Goal: Check status: Check status

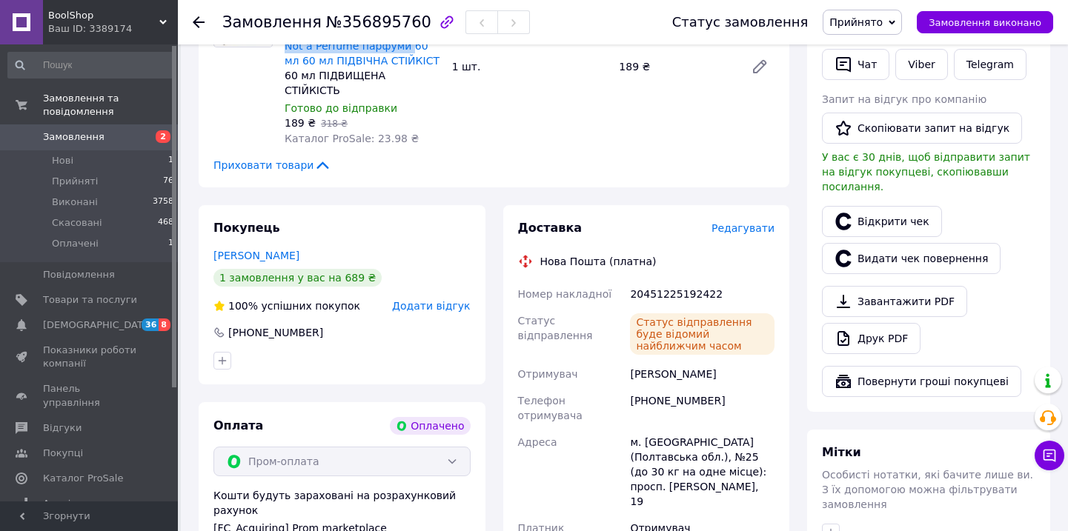
scroll to position [368, 0]
click at [708, 282] on div "20451225192422" at bounding box center [702, 295] width 150 height 27
copy div "20451225192422"
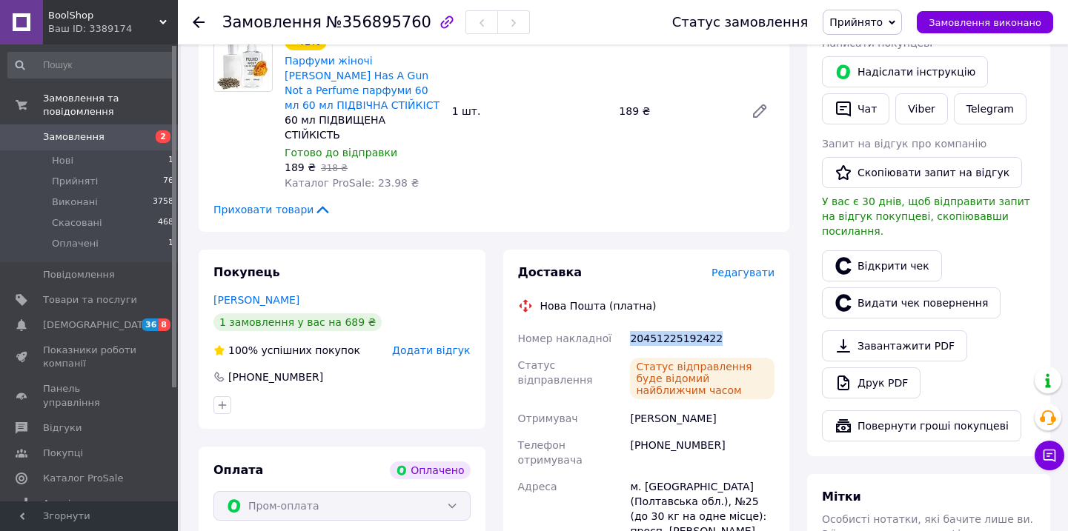
scroll to position [343, 0]
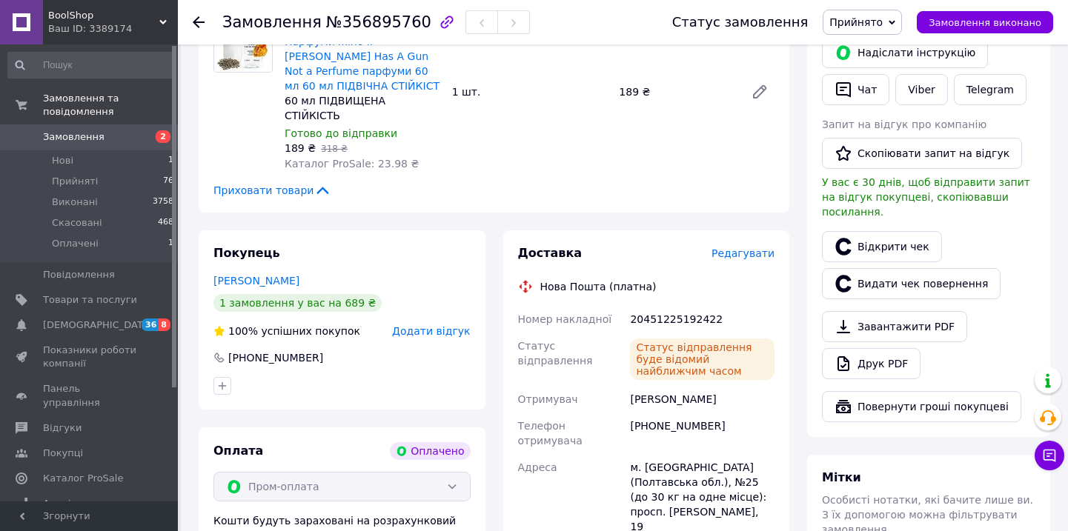
click at [680, 454] on div "м. [GEOGRAPHIC_DATA] (Полтавська обл.), №25 (до 30 кг на одне місце): просп. [P…" at bounding box center [702, 497] width 150 height 86
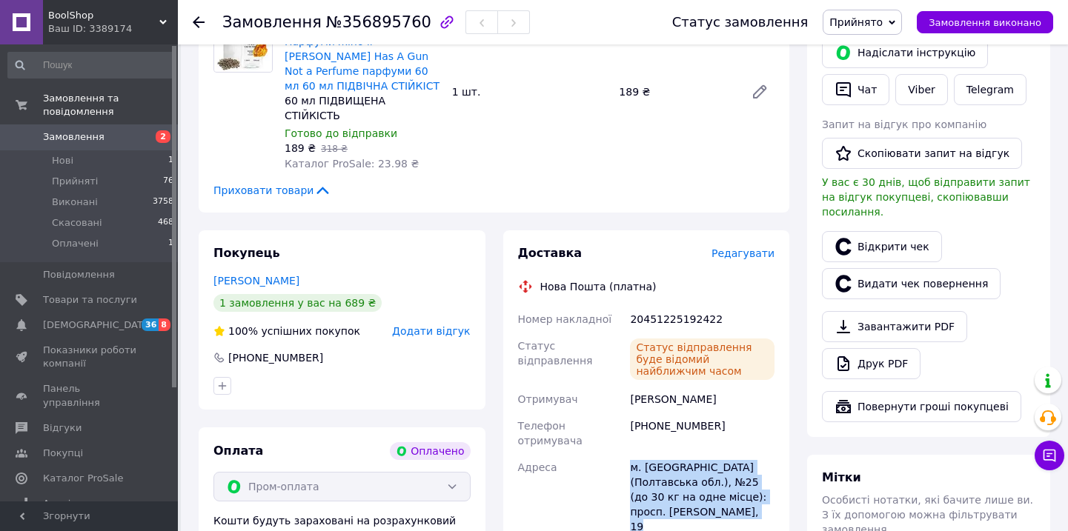
click at [680, 454] on div "м. [GEOGRAPHIC_DATA] (Полтавська обл.), №25 (до 30 кг на одне місце): просп. [P…" at bounding box center [702, 497] width 150 height 86
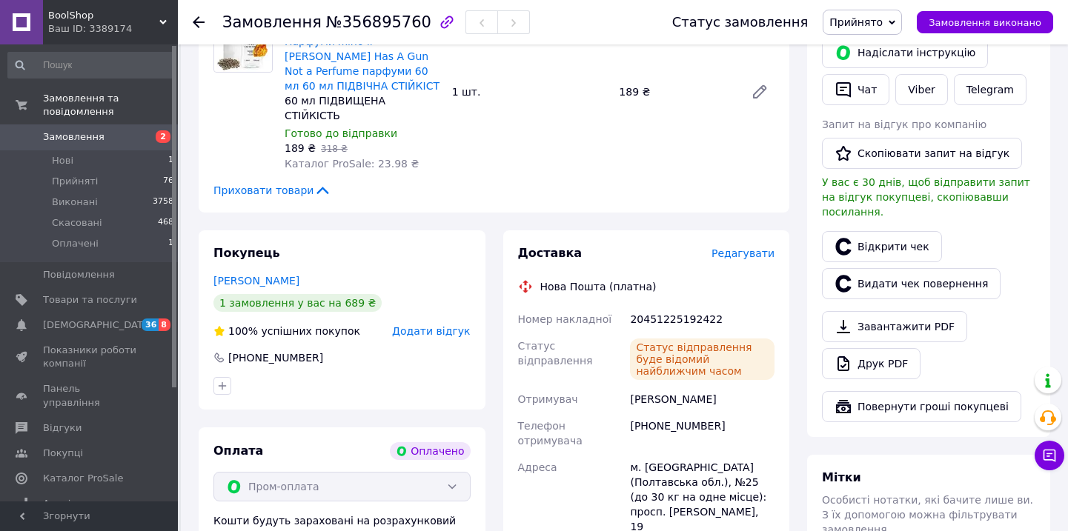
click at [680, 454] on div "м. [GEOGRAPHIC_DATA] (Полтавська обл.), №25 (до 30 кг на одне місце): просп. [P…" at bounding box center [702, 497] width 150 height 86
click at [693, 352] on div "Статус відправлення буде відомий найближчим часом" at bounding box center [702, 359] width 150 height 53
click at [693, 413] on div "[PHONE_NUMBER]" at bounding box center [702, 433] width 150 height 41
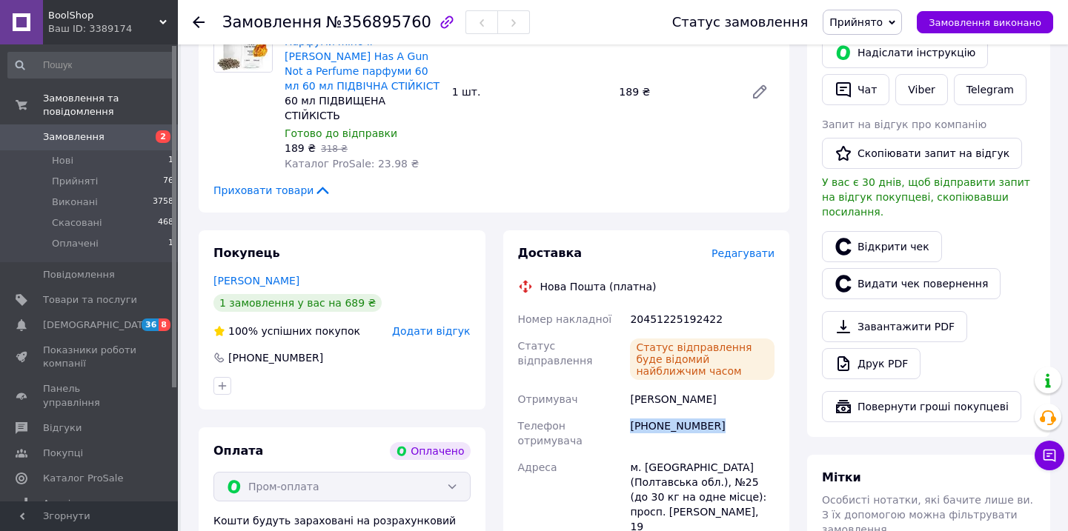
copy div "[PHONE_NUMBER]"
click at [727, 386] on div "[PERSON_NAME]" at bounding box center [702, 399] width 150 height 27
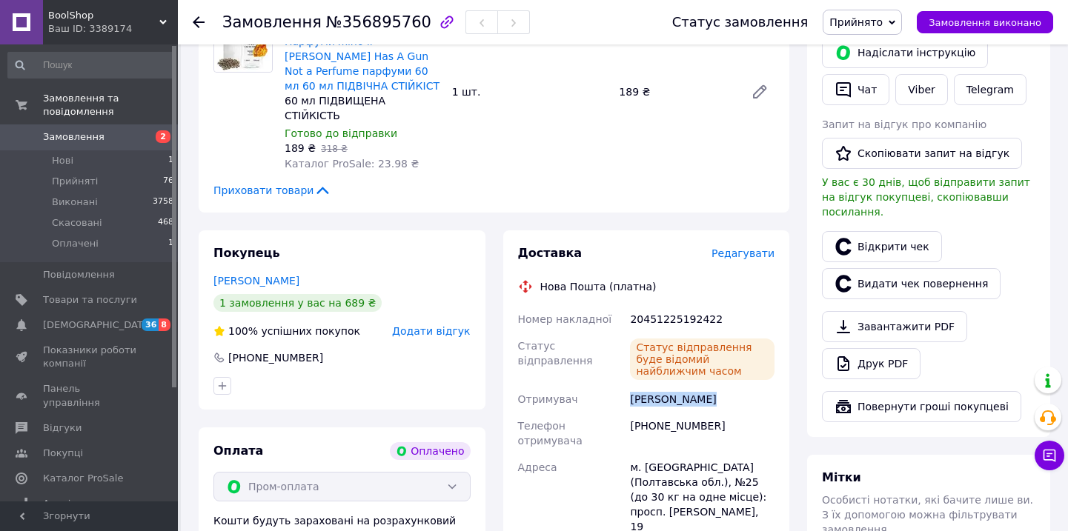
click at [727, 386] on div "[PERSON_NAME]" at bounding box center [702, 399] width 150 height 27
copy div "[PERSON_NAME]"
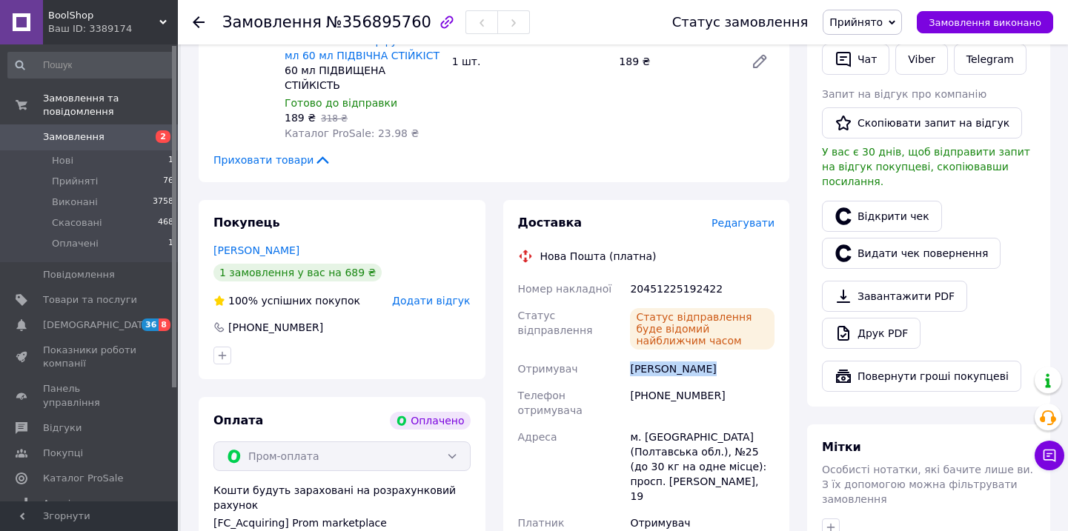
scroll to position [382, 0]
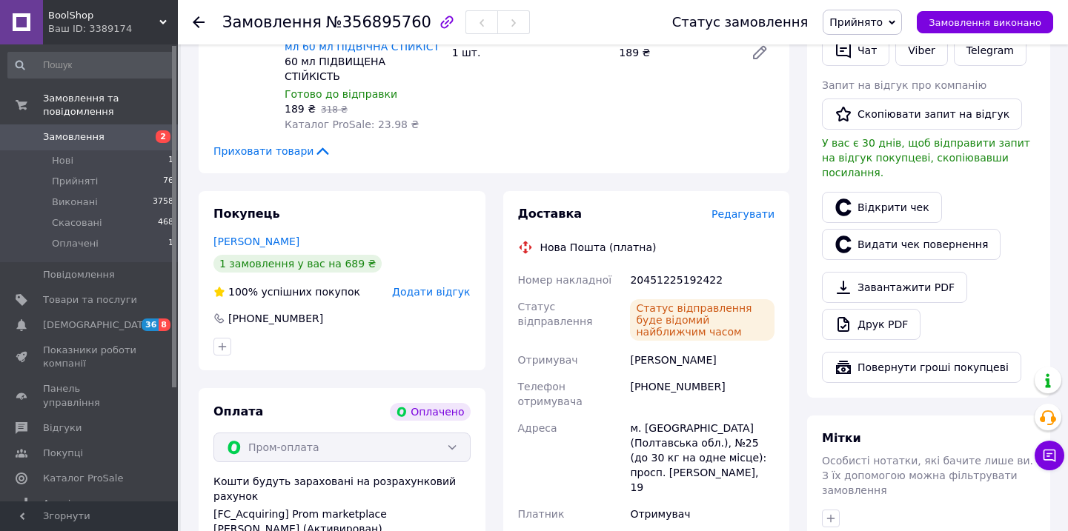
click at [674, 415] on div "м. [GEOGRAPHIC_DATA] (Полтавська обл.), №25 (до 30 кг на одне місце): просп. [P…" at bounding box center [702, 458] width 150 height 86
copy div "[GEOGRAPHIC_DATA]"
click at [132, 139] on span "Замовлення" at bounding box center [90, 136] width 94 height 13
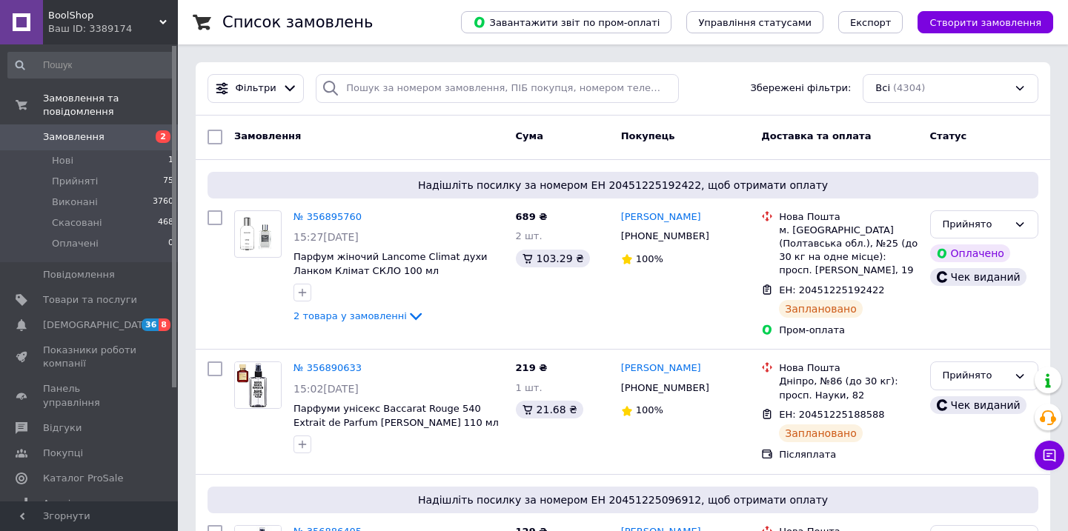
click at [170, 140] on span "2" at bounding box center [157, 136] width 41 height 13
click at [153, 325] on span "36" at bounding box center [150, 325] width 17 height 13
